Goal: Navigation & Orientation: Find specific page/section

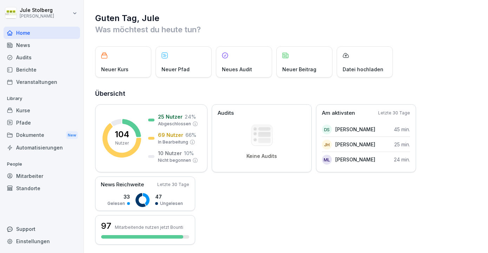
click at [40, 45] on div "News" at bounding box center [42, 45] width 77 height 12
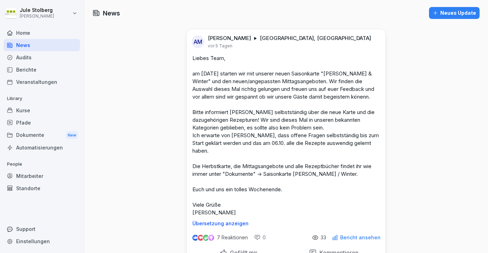
scroll to position [83, 0]
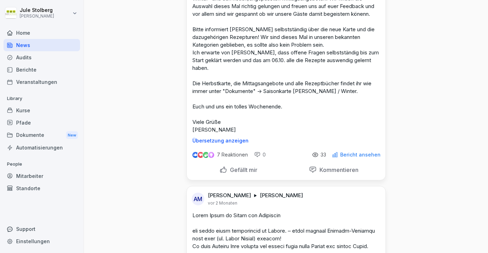
click at [31, 135] on div "Dokumente New" at bounding box center [42, 135] width 77 height 13
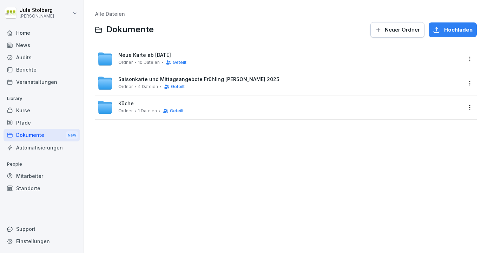
click at [245, 83] on div "Saisonkarte und Mittagsangebote Frühling [PERSON_NAME] 2025 Ordner 4 Dateien Ge…" at bounding box center [198, 83] width 161 height 13
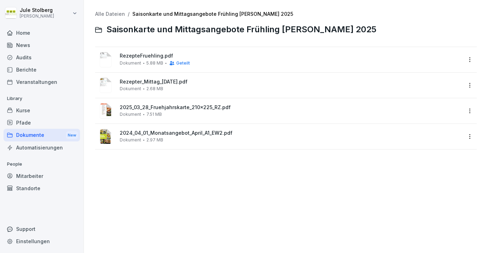
click at [100, 14] on link "Alle Dateien" at bounding box center [110, 14] width 30 height 6
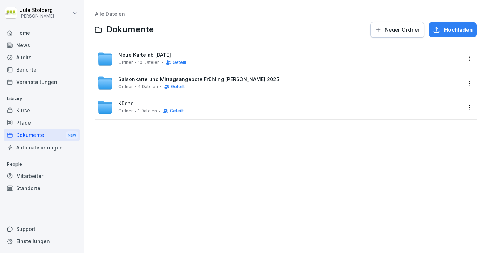
click at [221, 78] on span "Saisonkarte und Mittagsangebote Frühling [PERSON_NAME] 2025" at bounding box center [198, 80] width 161 height 6
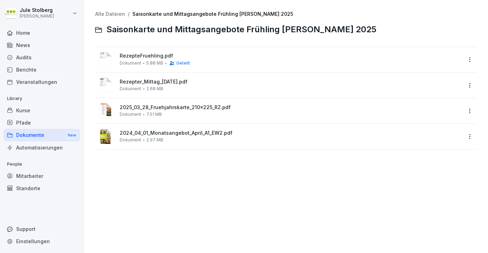
click at [105, 11] on link "Alle Dateien" at bounding box center [110, 14] width 30 height 6
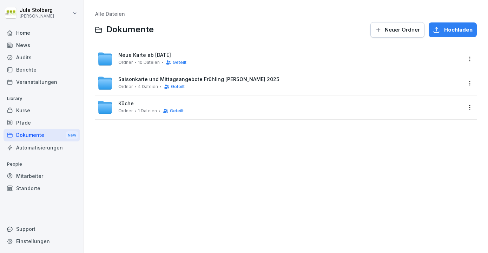
click at [73, 136] on div "New" at bounding box center [72, 135] width 12 height 8
click at [247, 57] on div "Neue Karte ab [DATE] Ordner 10 Dateien Geteilt" at bounding box center [279, 58] width 365 height 15
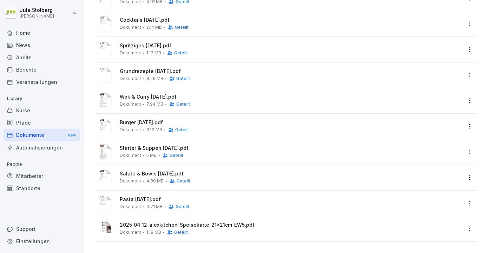
scroll to position [61, 0]
click at [30, 112] on div "Kurse" at bounding box center [42, 110] width 77 height 12
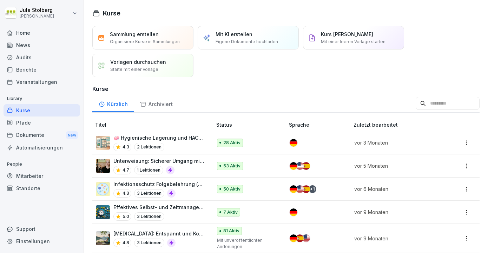
click at [28, 139] on div "Dokumente New" at bounding box center [42, 135] width 77 height 13
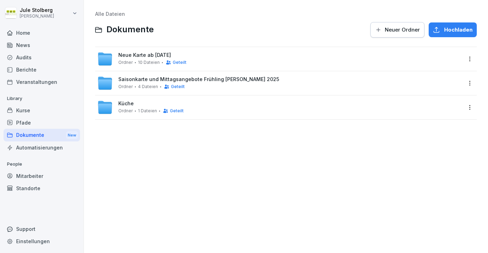
click at [30, 35] on div "Home" at bounding box center [42, 33] width 77 height 12
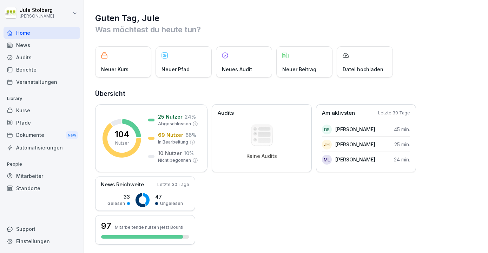
click at [26, 51] on div "News" at bounding box center [42, 45] width 77 height 12
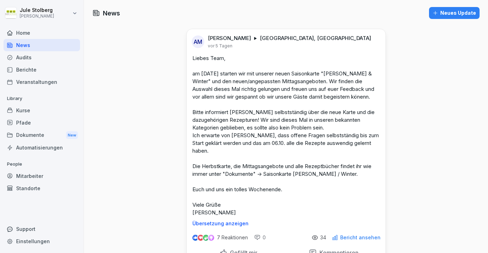
click at [34, 138] on div "Dokumente New" at bounding box center [42, 135] width 77 height 13
